Goal: Information Seeking & Learning: Understand process/instructions

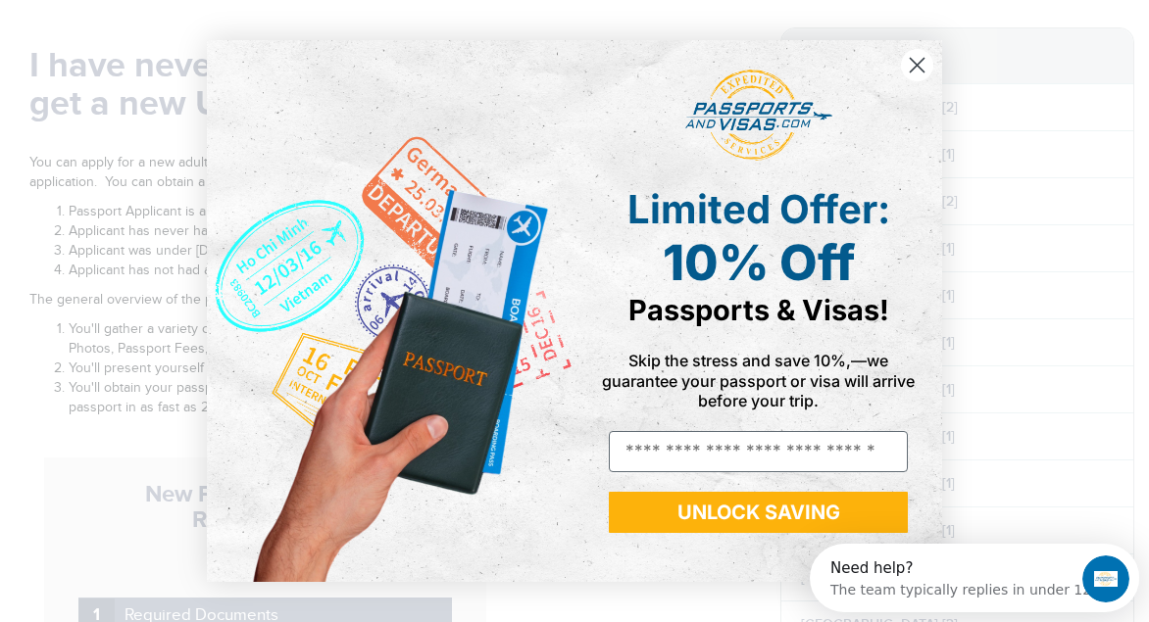
click at [914, 61] on icon "Close dialog" at bounding box center [918, 65] width 14 height 14
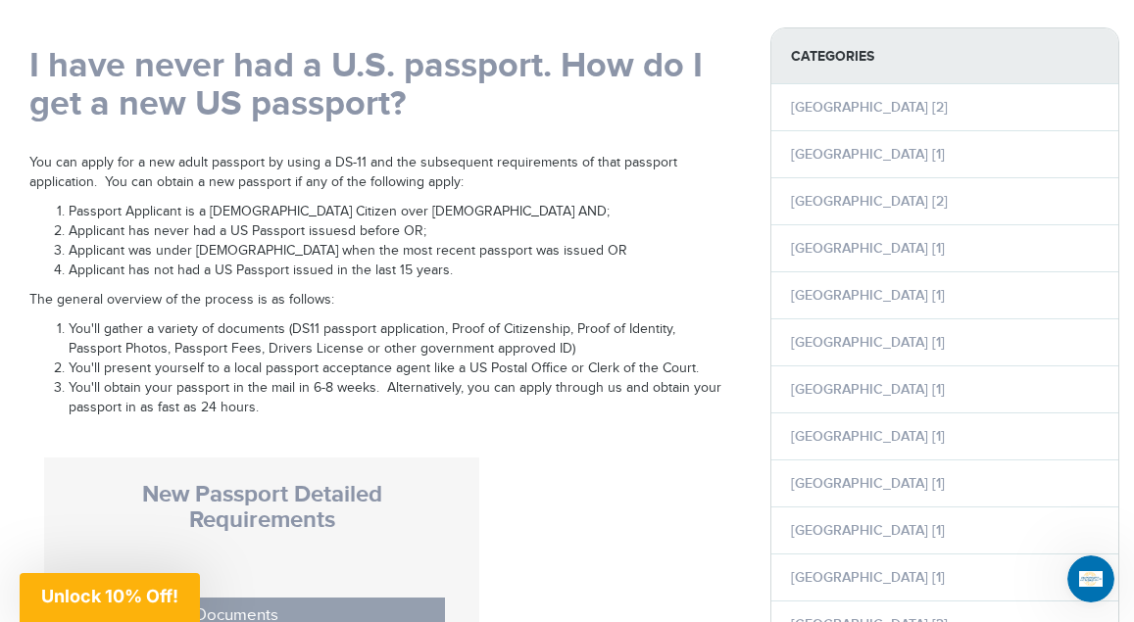
click at [914, 61] on strong "Categories" at bounding box center [944, 56] width 347 height 56
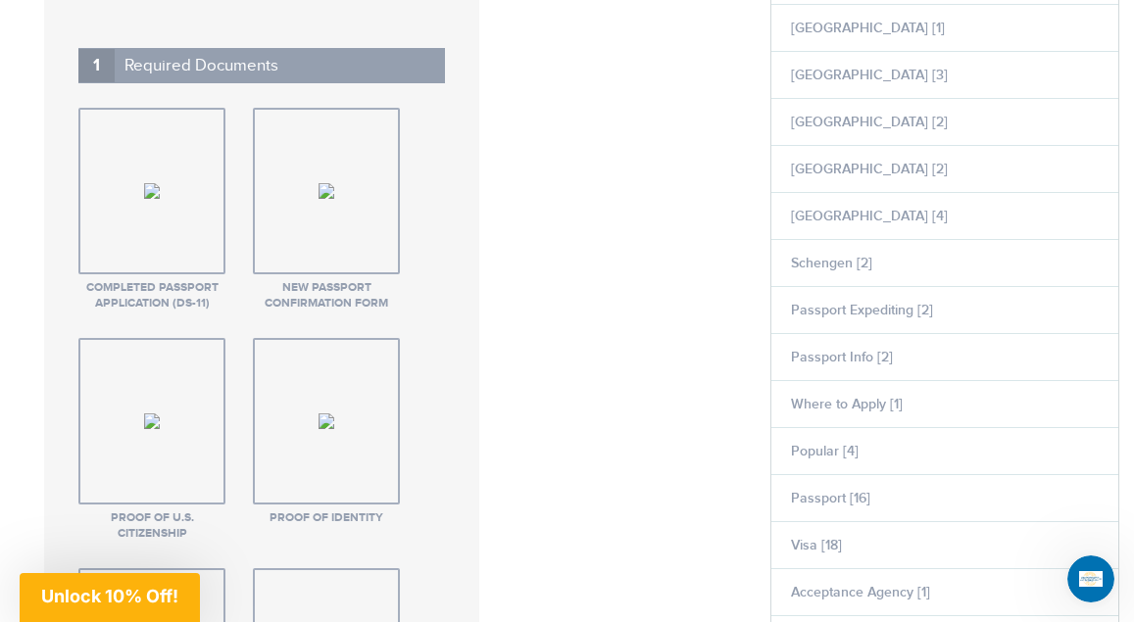
scroll to position [915, 0]
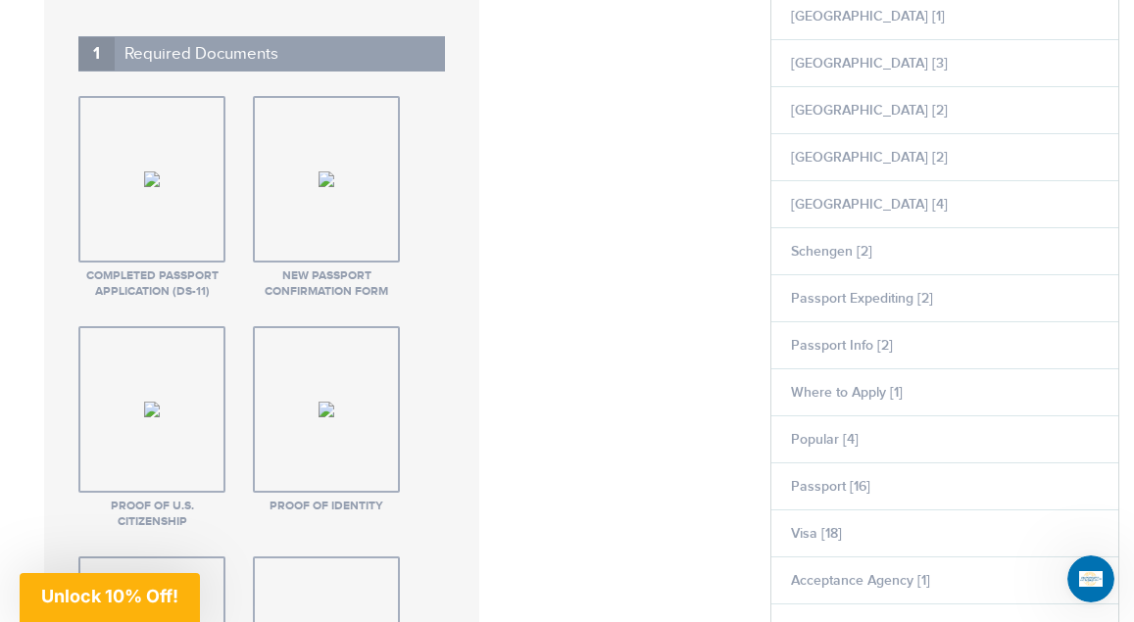
drag, startPoint x: 32, startPoint y: 36, endPoint x: 743, endPoint y: 378, distance: 788.7
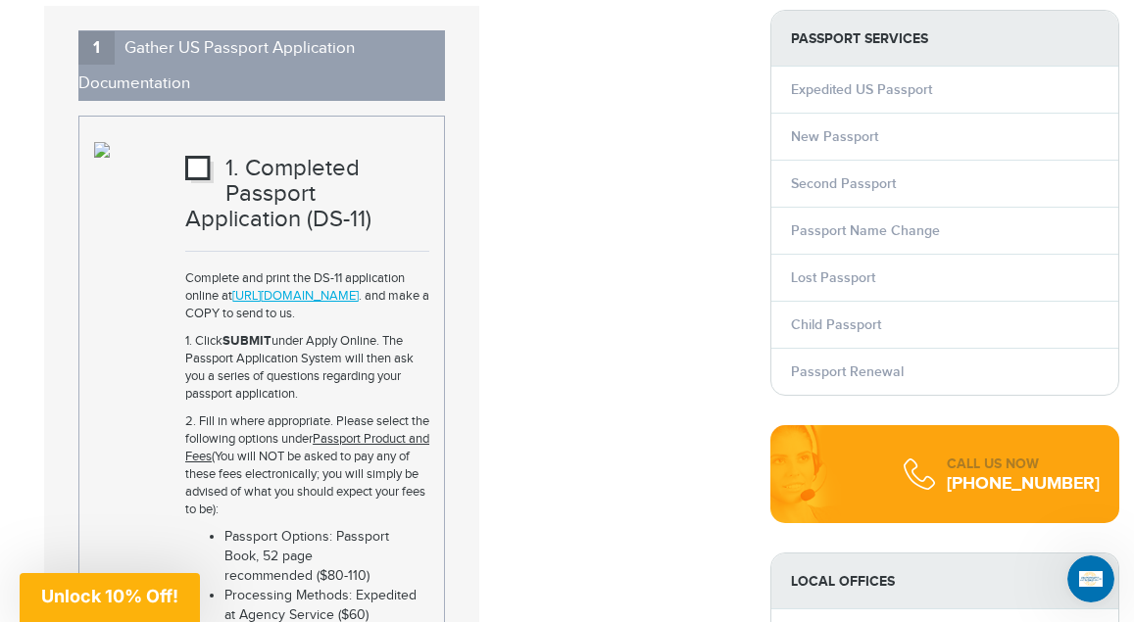
scroll to position [2301, 0]
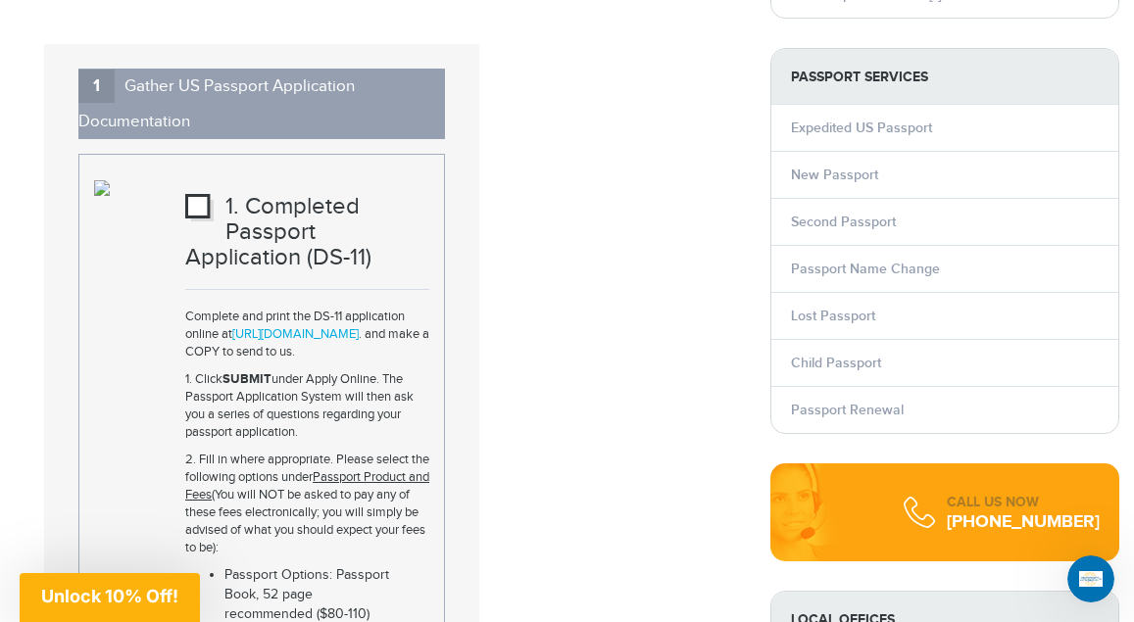
click at [333, 342] on link "[URL][DOMAIN_NAME]" at bounding box center [295, 334] width 126 height 16
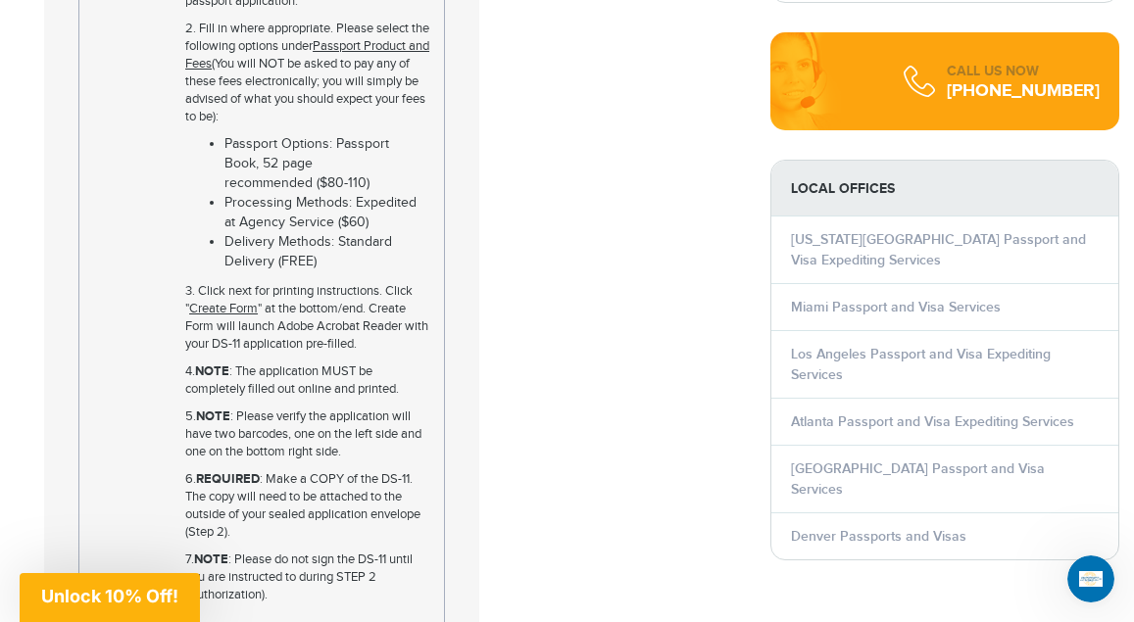
scroll to position [2771, 0]
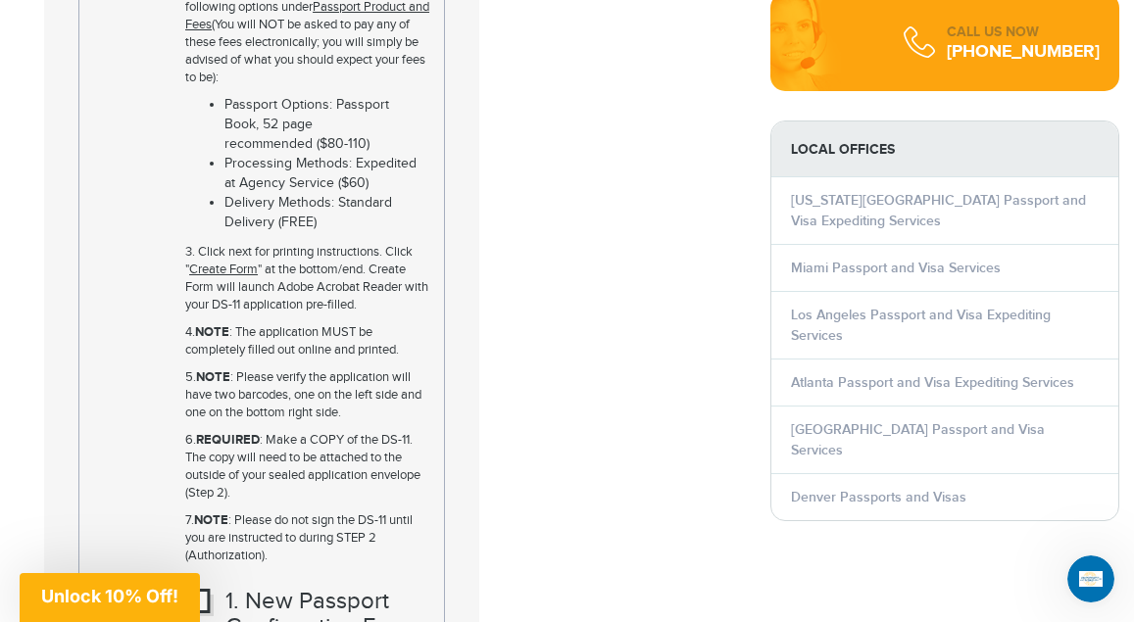
click at [208, 277] on u "Create Form" at bounding box center [223, 270] width 69 height 16
drag, startPoint x: 208, startPoint y: 288, endPoint x: 233, endPoint y: 289, distance: 25.5
click at [233, 277] on u "Create Form" at bounding box center [223, 270] width 69 height 16
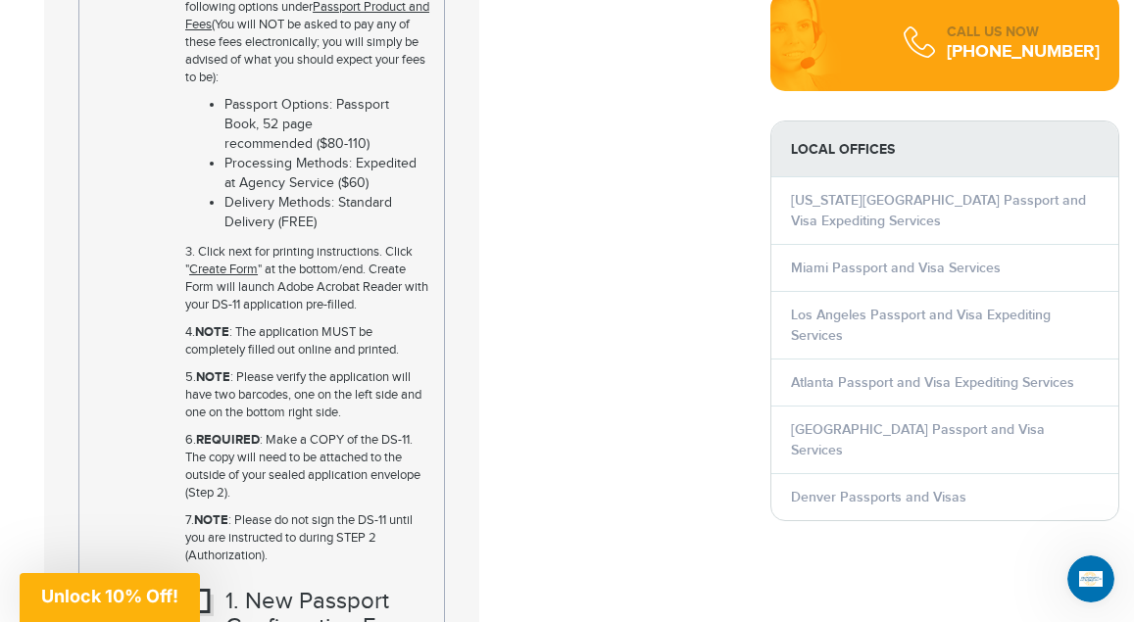
click at [233, 277] on u "Create Form" at bounding box center [223, 270] width 69 height 16
drag, startPoint x: 265, startPoint y: 283, endPoint x: 178, endPoint y: 288, distance: 86.4
click at [178, 288] on div "1. Completed Passport Application (DS-11) Complete and print the DS-11 applicat…" at bounding box center [307, 142] width 273 height 866
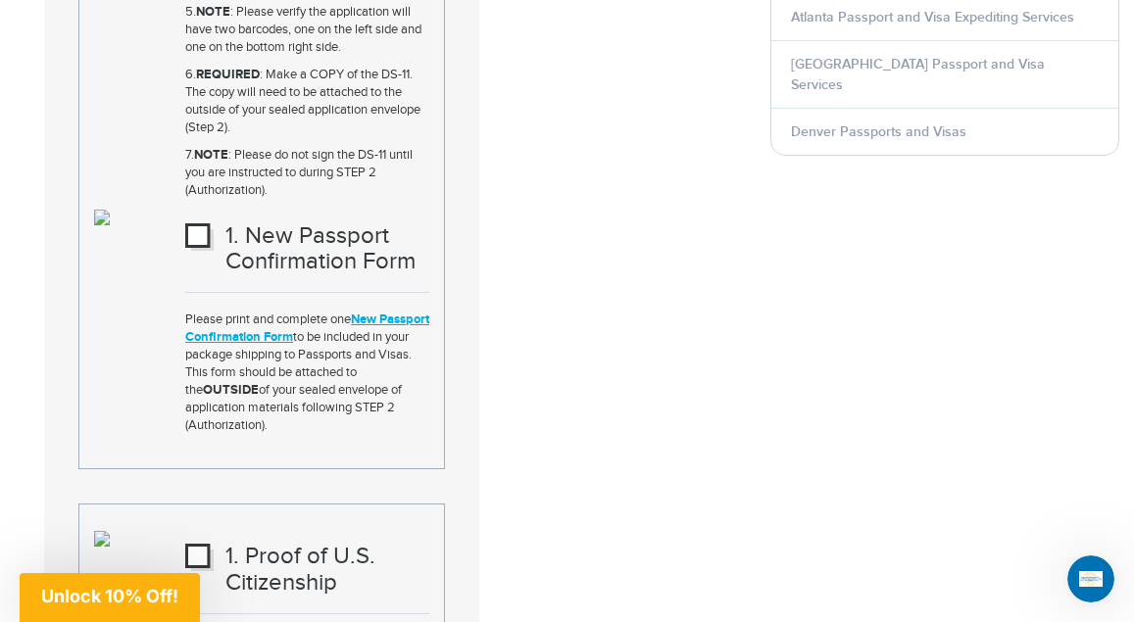
scroll to position [3176, 0]
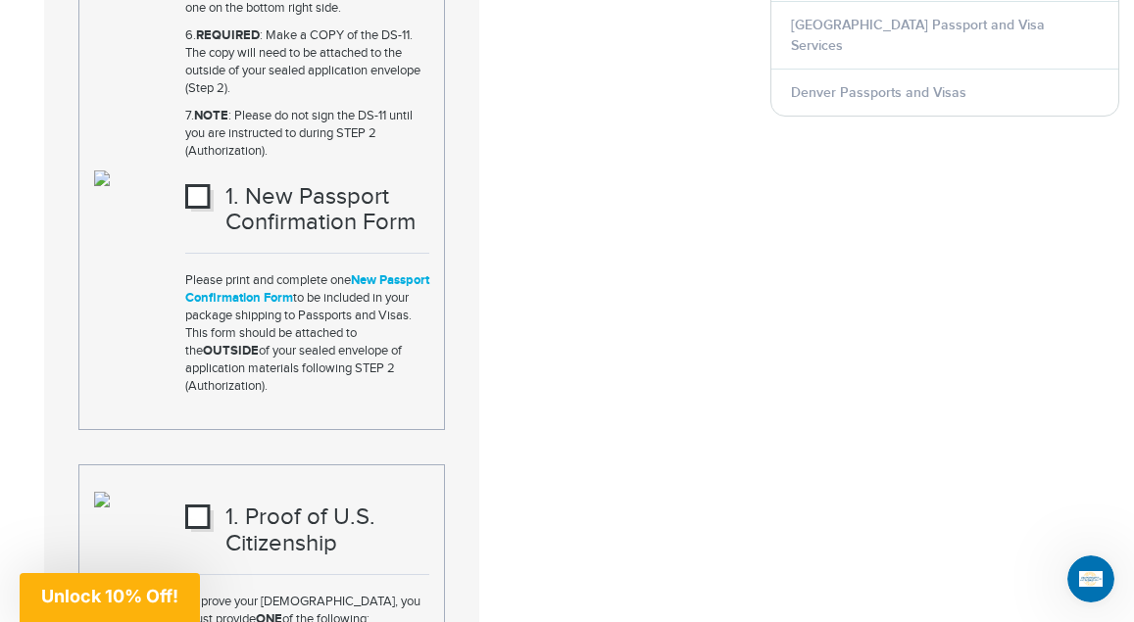
click at [298, 306] on link "New Passport Confirmation Form" at bounding box center [307, 289] width 244 height 33
